Goal: Task Accomplishment & Management: Use online tool/utility

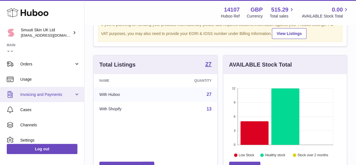
scroll to position [47, 0]
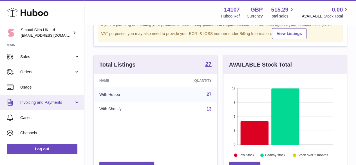
click at [41, 102] on span "Invoicing and Payments" at bounding box center [47, 102] width 54 height 5
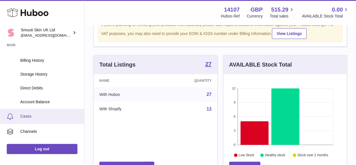
scroll to position [131, 0]
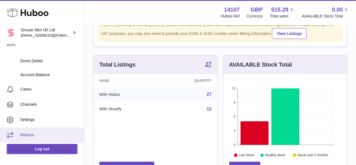
click at [36, 134] on span "Returns" at bounding box center [50, 134] width 60 height 5
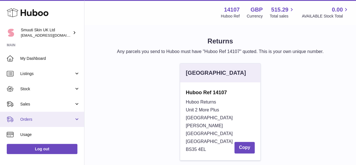
click at [37, 117] on span "Orders" at bounding box center [47, 119] width 54 height 5
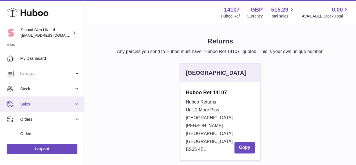
click at [30, 103] on span "Sales" at bounding box center [47, 103] width 54 height 5
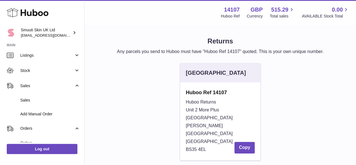
scroll to position [18, 0]
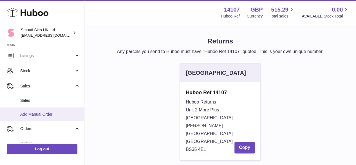
click at [29, 113] on span "Add Manual Order" at bounding box center [50, 114] width 60 height 5
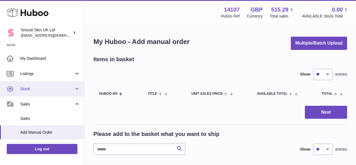
click at [33, 88] on span "Stock" at bounding box center [47, 88] width 54 height 5
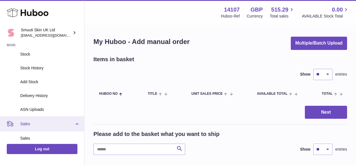
scroll to position [56, 0]
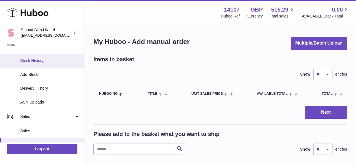
click at [40, 59] on span "Stock History" at bounding box center [50, 60] width 60 height 5
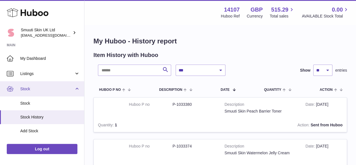
click at [27, 89] on span "Stock" at bounding box center [47, 88] width 54 height 5
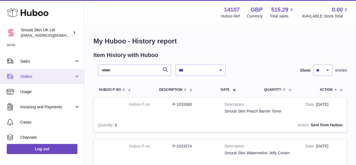
scroll to position [19, 0]
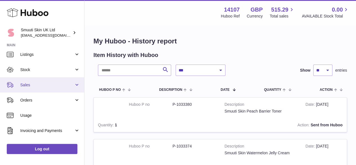
click at [28, 83] on span "Sales" at bounding box center [47, 84] width 54 height 5
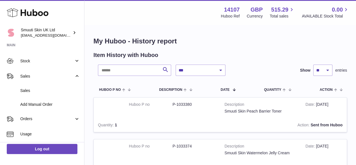
scroll to position [0, 0]
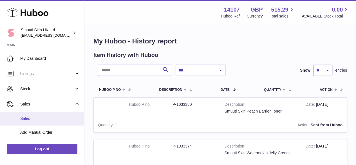
click at [25, 117] on span "Sales" at bounding box center [50, 118] width 60 height 5
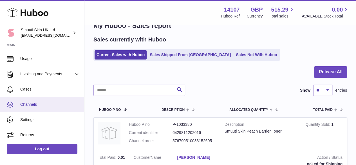
scroll to position [28, 0]
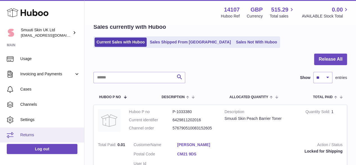
click at [34, 134] on span "Returns" at bounding box center [50, 134] width 60 height 5
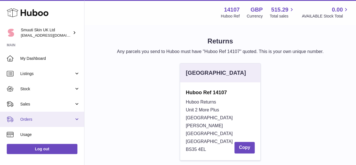
click at [43, 119] on span "Orders" at bounding box center [47, 119] width 54 height 5
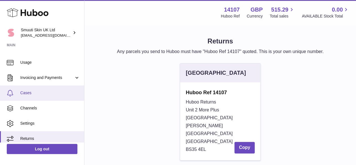
scroll to position [103, 0]
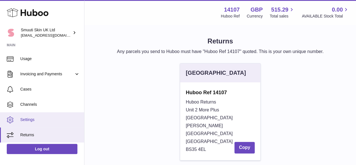
click at [35, 119] on span "Settings" at bounding box center [50, 119] width 60 height 5
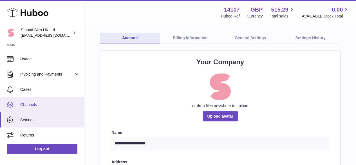
scroll to position [28, 0]
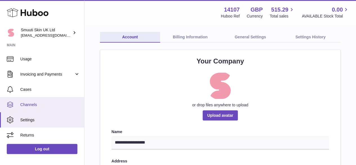
click at [36, 103] on span "Channels" at bounding box center [50, 104] width 60 height 5
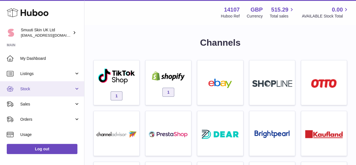
click at [41, 89] on span "Stock" at bounding box center [47, 88] width 54 height 5
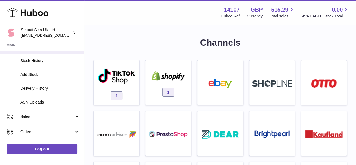
scroll to position [28, 0]
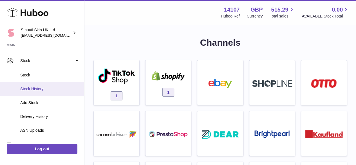
click at [38, 88] on span "Stock History" at bounding box center [50, 88] width 60 height 5
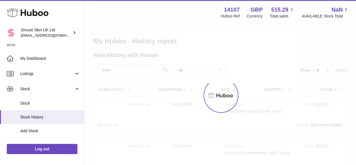
click at [26, 73] on span "Listings" at bounding box center [47, 73] width 54 height 5
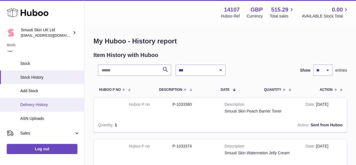
scroll to position [84, 0]
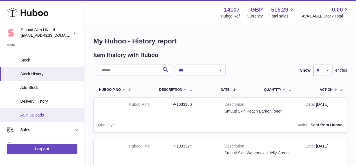
click at [32, 113] on span "ASN Uploads" at bounding box center [50, 114] width 60 height 5
click at [34, 115] on span "ASN Uploads" at bounding box center [50, 114] width 60 height 5
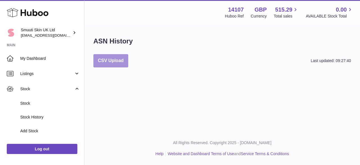
click at [114, 61] on button "CSV Upload" at bounding box center [110, 60] width 35 height 13
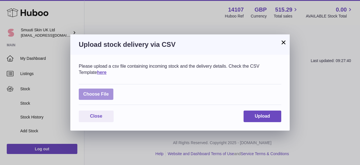
click at [101, 95] on label at bounding box center [96, 94] width 35 height 12
click at [109, 92] on input "file" at bounding box center [109, 91] width 0 height 0
click at [107, 73] on link "here" at bounding box center [102, 72] width 10 height 5
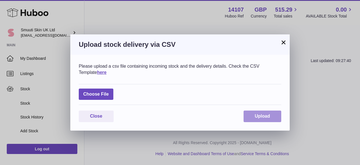
click at [265, 118] on span "Upload" at bounding box center [262, 115] width 15 height 5
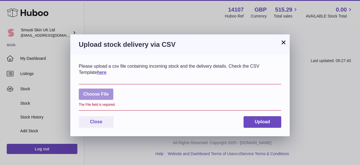
click at [95, 93] on label at bounding box center [96, 94] width 35 height 12
click at [109, 92] on input "file" at bounding box center [109, 91] width 0 height 0
click at [285, 41] on button "×" at bounding box center [283, 42] width 7 height 7
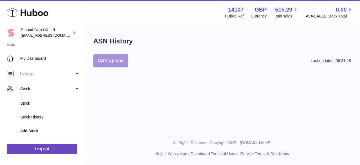
click at [112, 61] on button "CSV Upload" at bounding box center [110, 60] width 35 height 13
